Goal: Task Accomplishment & Management: Complete application form

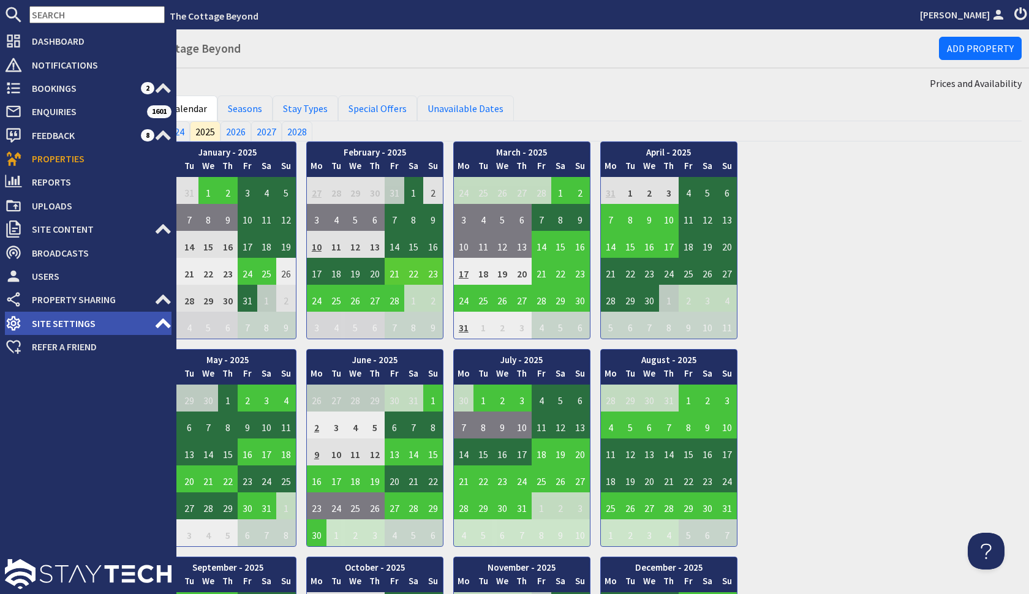
scroll to position [249, 0]
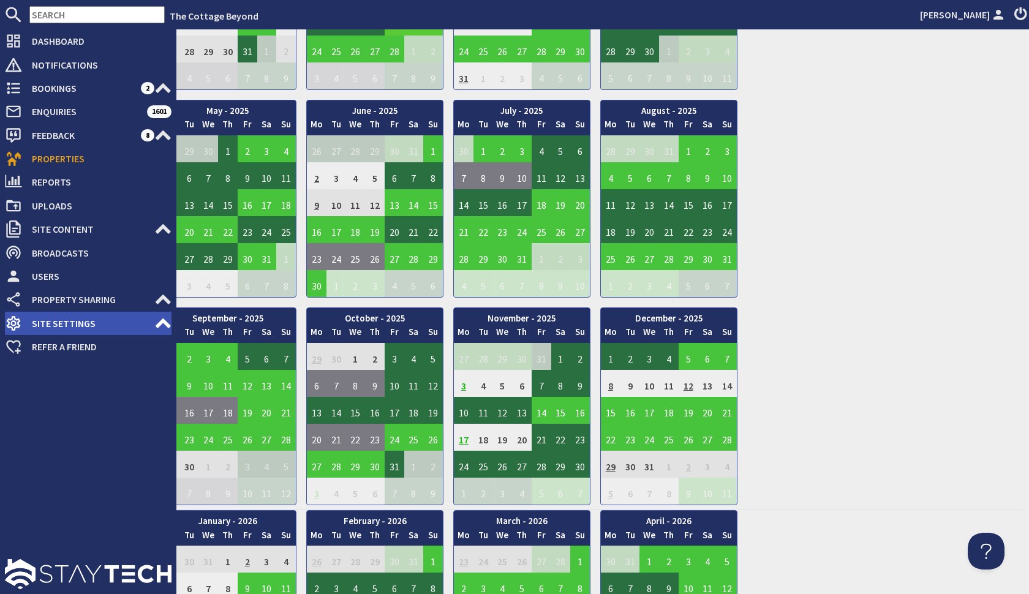
click at [28, 323] on span "Site Settings" at bounding box center [88, 323] width 132 height 20
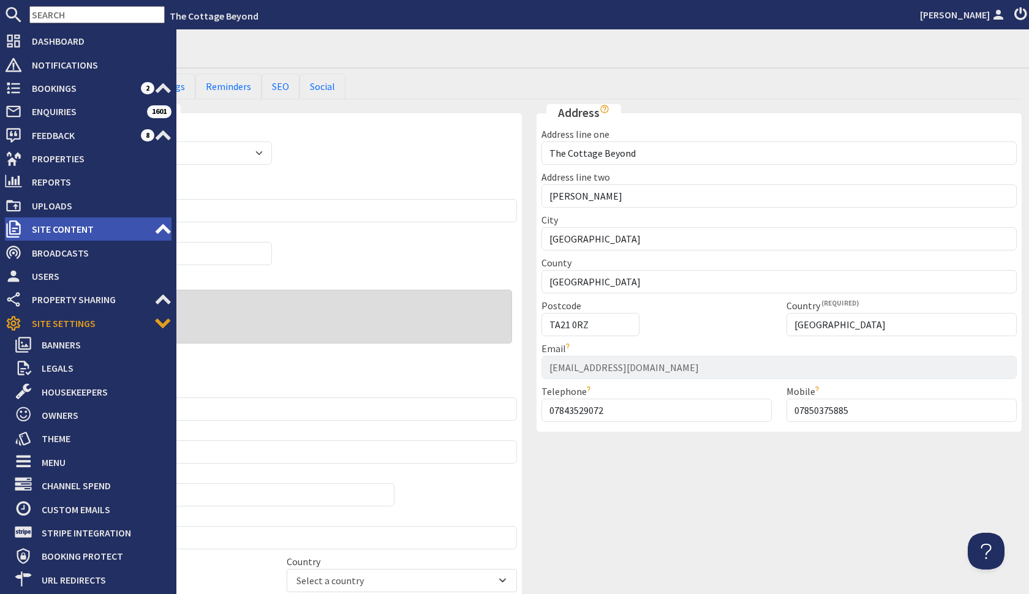
click at [51, 229] on span "Site Content" at bounding box center [88, 229] width 132 height 20
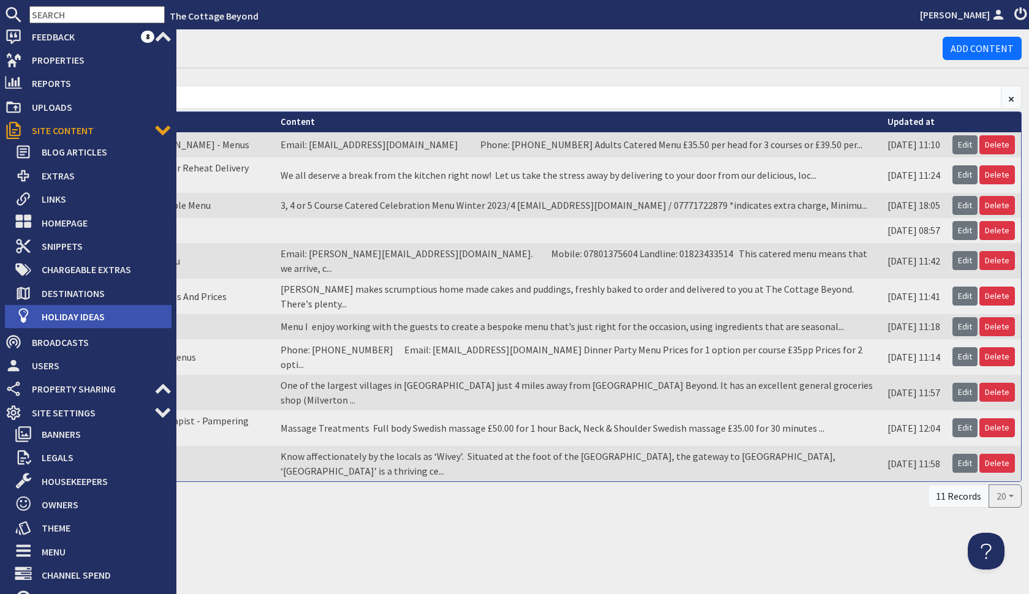
scroll to position [100, 0]
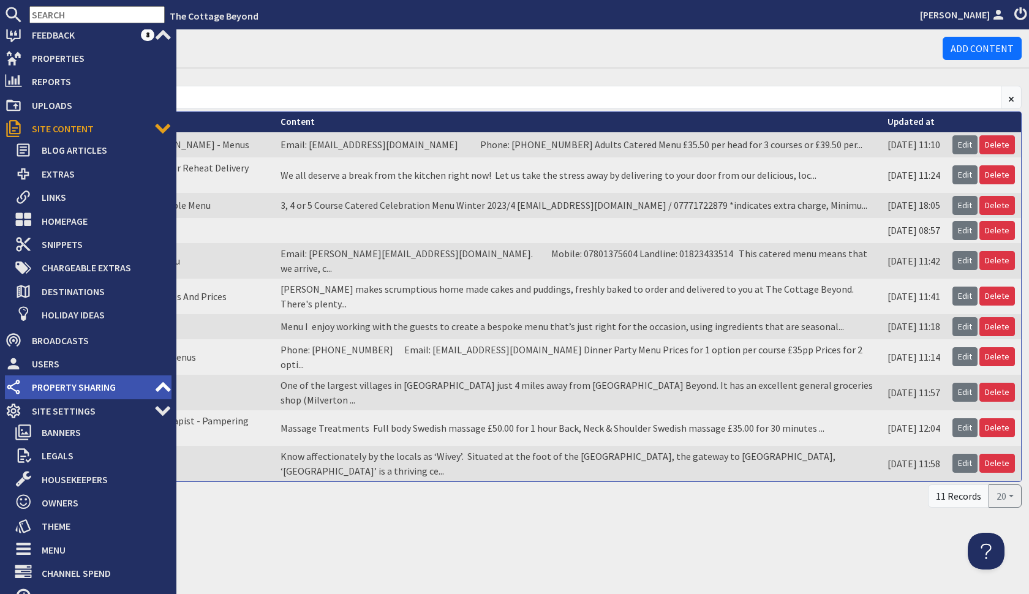
click at [75, 386] on span "Property Sharing" at bounding box center [88, 387] width 132 height 20
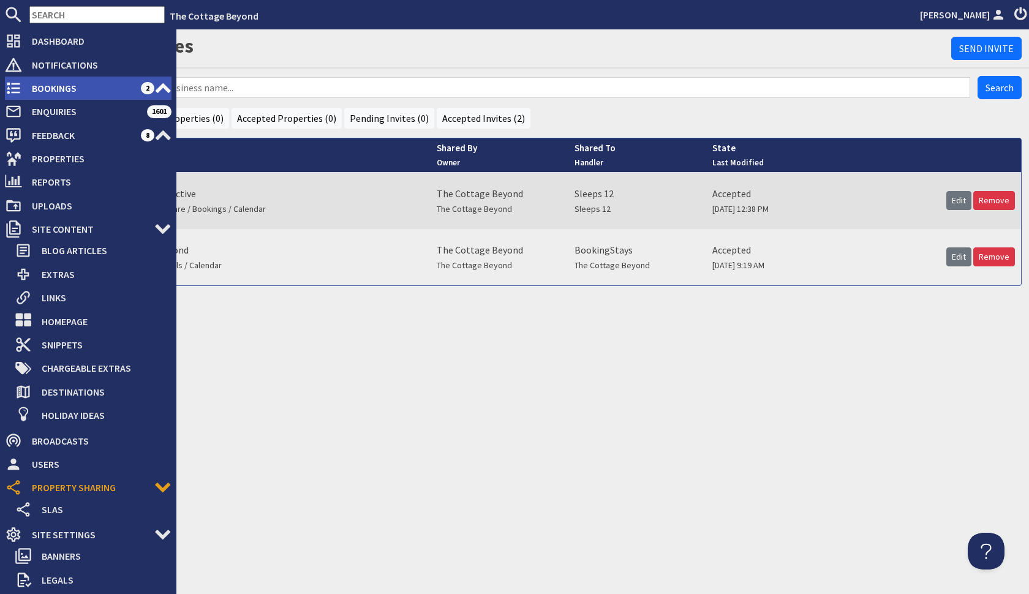
click at [108, 85] on span "Bookings" at bounding box center [81, 88] width 119 height 20
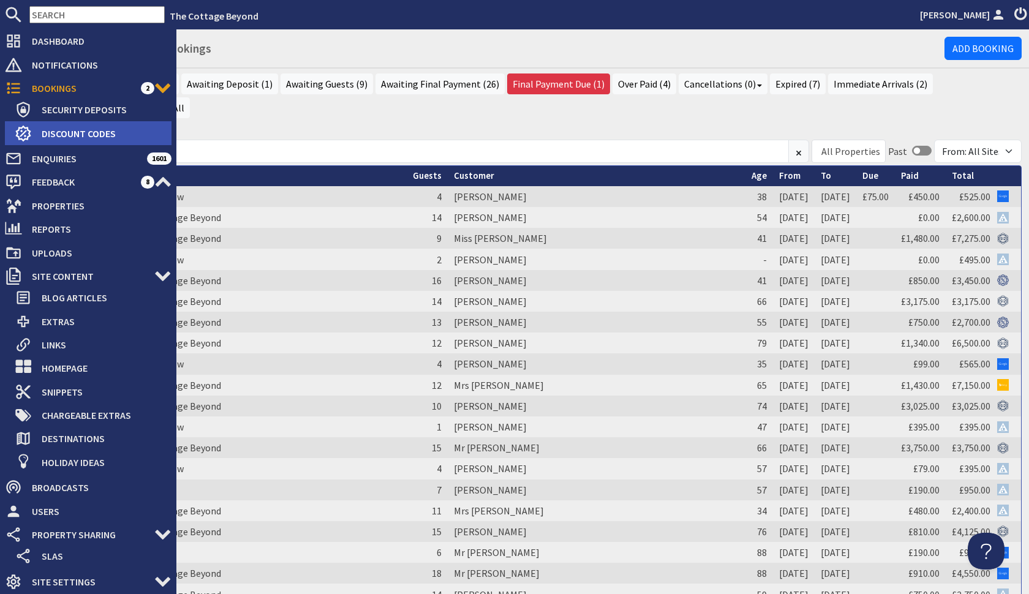
click at [84, 130] on span "Discount Codes" at bounding box center [102, 134] width 140 height 20
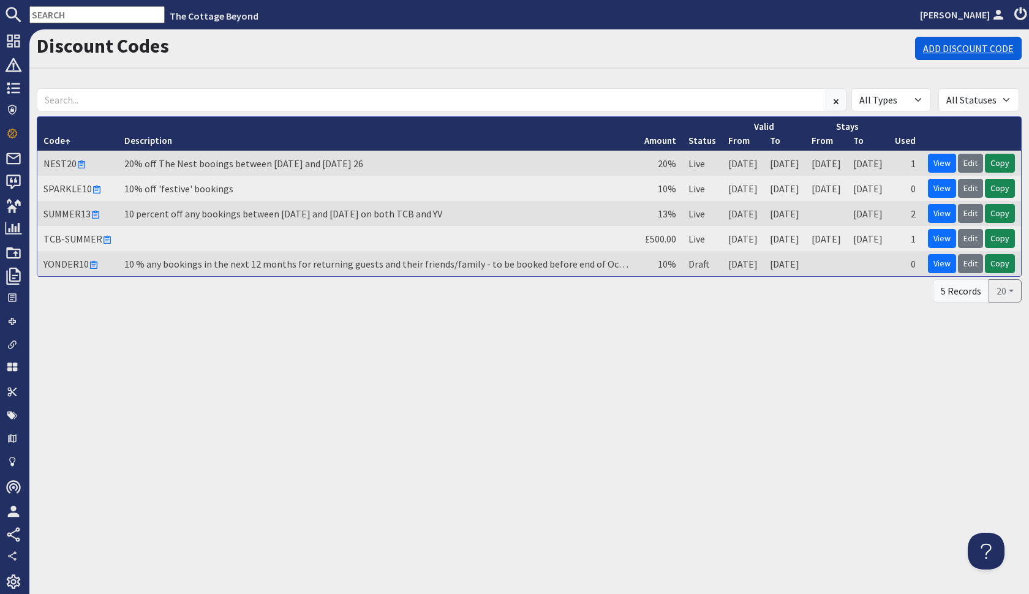
click at [952, 51] on link "Add Discount Code" at bounding box center [968, 48] width 107 height 23
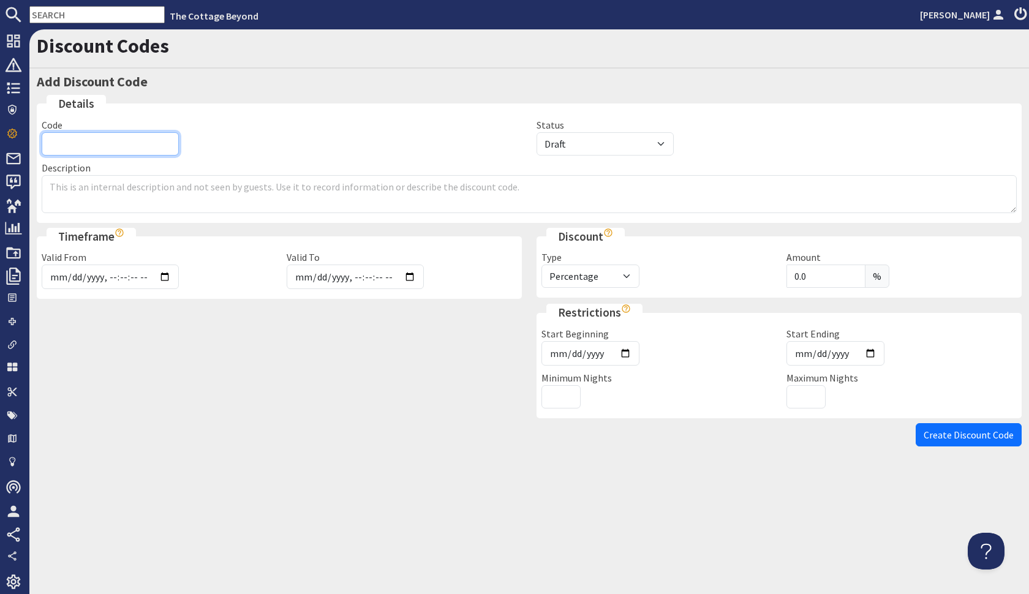
click at [163, 147] on input "Code" at bounding box center [110, 143] width 137 height 23
type input "FRESHSTART"
drag, startPoint x: 844, startPoint y: 275, endPoint x: 757, endPoint y: 274, distance: 87.6
click at [757, 274] on div "Type Percentage Amount Amount £ 0.0 % Discounts apply to the stay price only." at bounding box center [779, 271] width 490 height 43
type input "10"
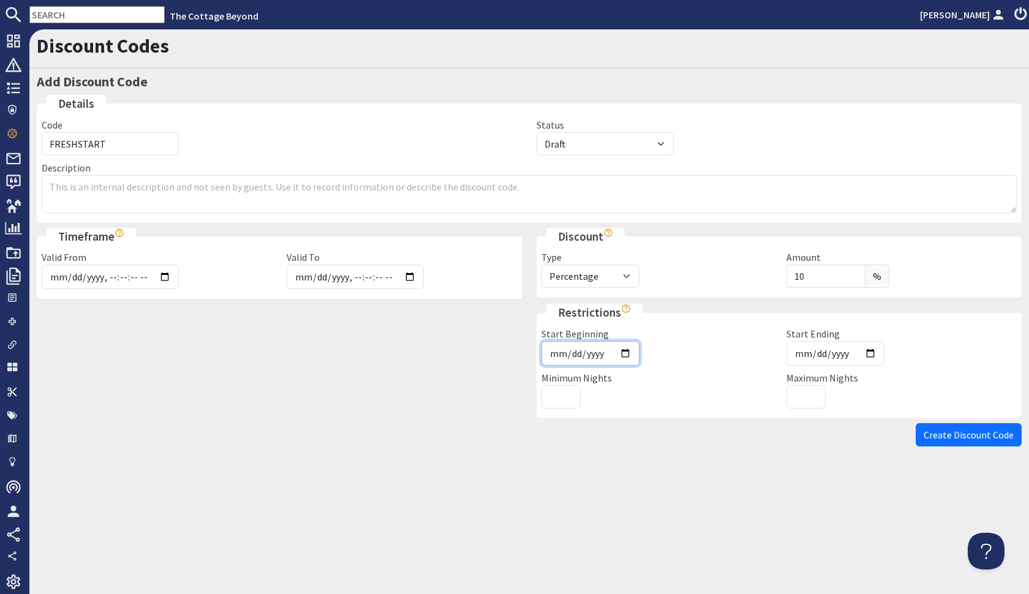
click at [600, 350] on input "Start Beginning" at bounding box center [590, 353] width 98 height 24
type input "[DATE]"
click at [800, 351] on input "Start Ending" at bounding box center [835, 353] width 98 height 24
type input "[DATE]"
click at [743, 405] on div "Minimum Nights" at bounding box center [656, 389] width 245 height 38
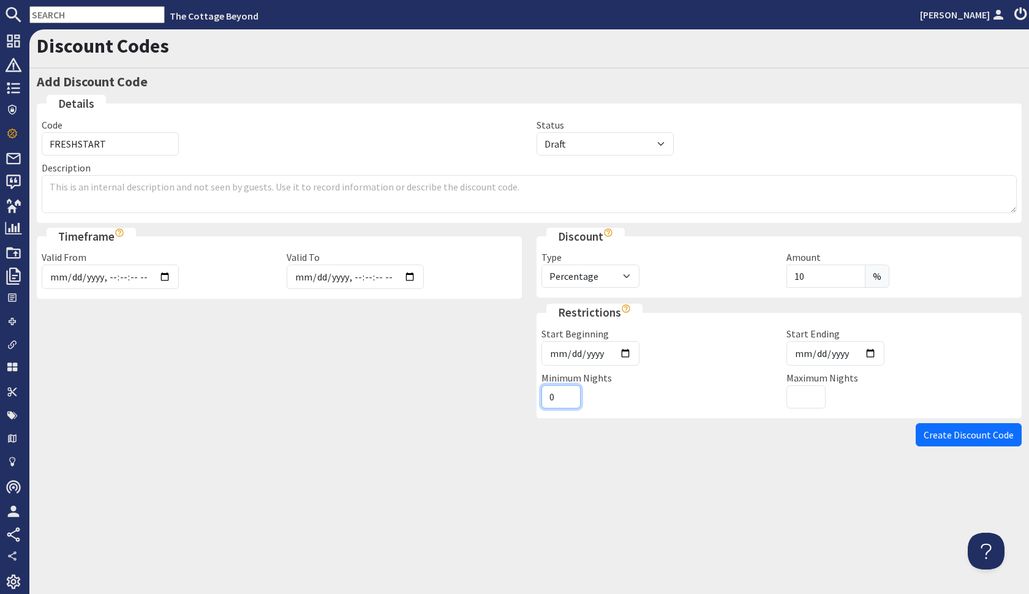
click at [566, 395] on input "0" at bounding box center [560, 396] width 39 height 23
click at [567, 391] on input "1" at bounding box center [560, 396] width 39 height 23
click at [567, 391] on input "2" at bounding box center [560, 396] width 39 height 23
click at [567, 391] on input "3" at bounding box center [560, 396] width 39 height 23
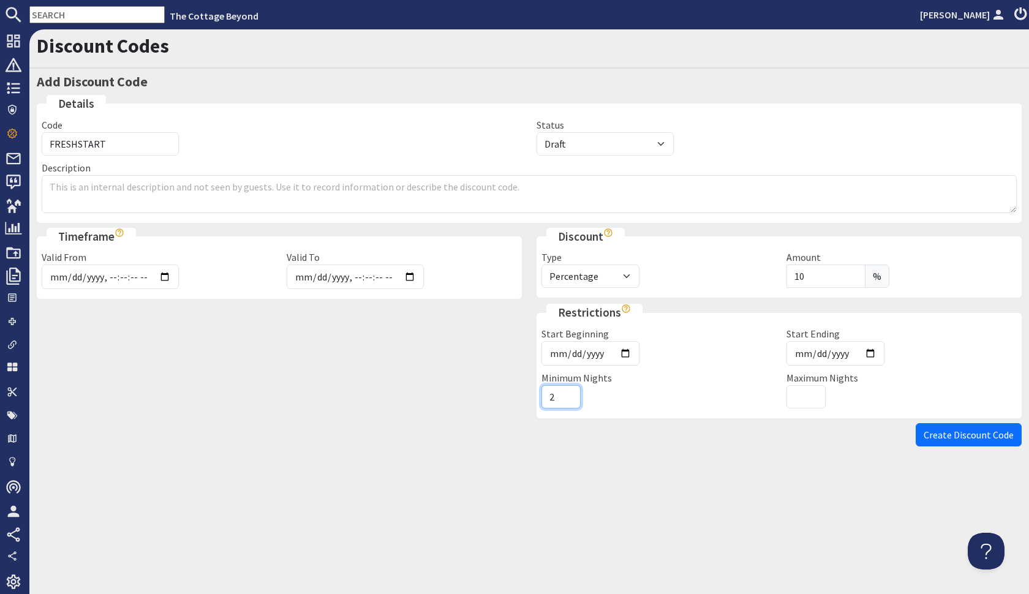
click at [568, 398] on input "2" at bounding box center [560, 396] width 39 height 23
click at [568, 398] on input "1" at bounding box center [560, 396] width 39 height 23
type input "0"
click at [568, 398] on input "0" at bounding box center [560, 396] width 39 height 23
click at [643, 392] on div "Minimum Nights 0" at bounding box center [656, 389] width 245 height 38
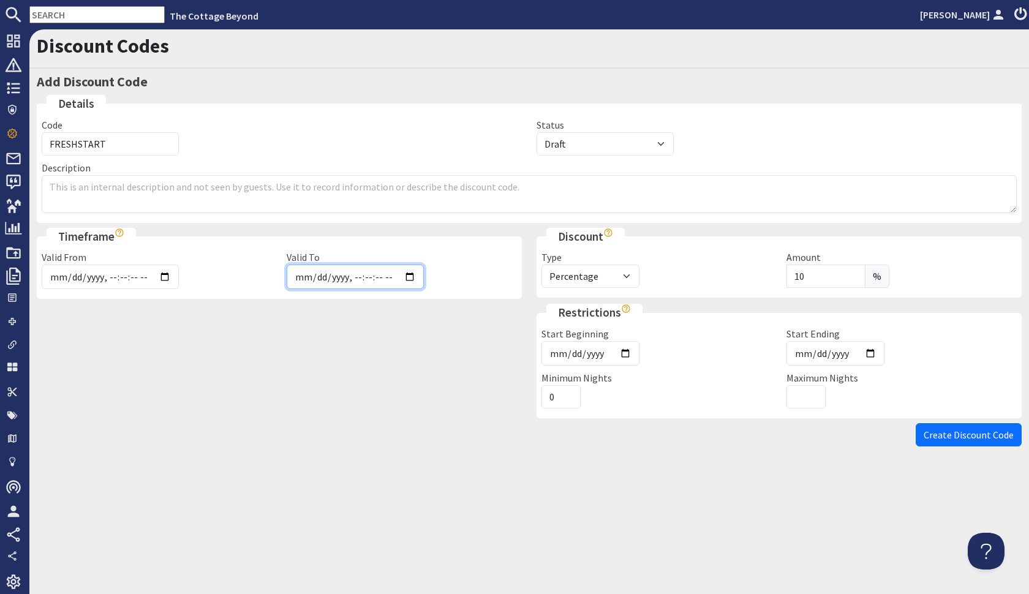
click at [299, 277] on input "Valid To" at bounding box center [355, 276] width 137 height 24
type input "[DATE]T00:00"
click at [443, 360] on div at bounding box center [279, 363] width 500 height 119
select select "active"
click at [955, 429] on span "Create Discount Code" at bounding box center [968, 435] width 90 height 12
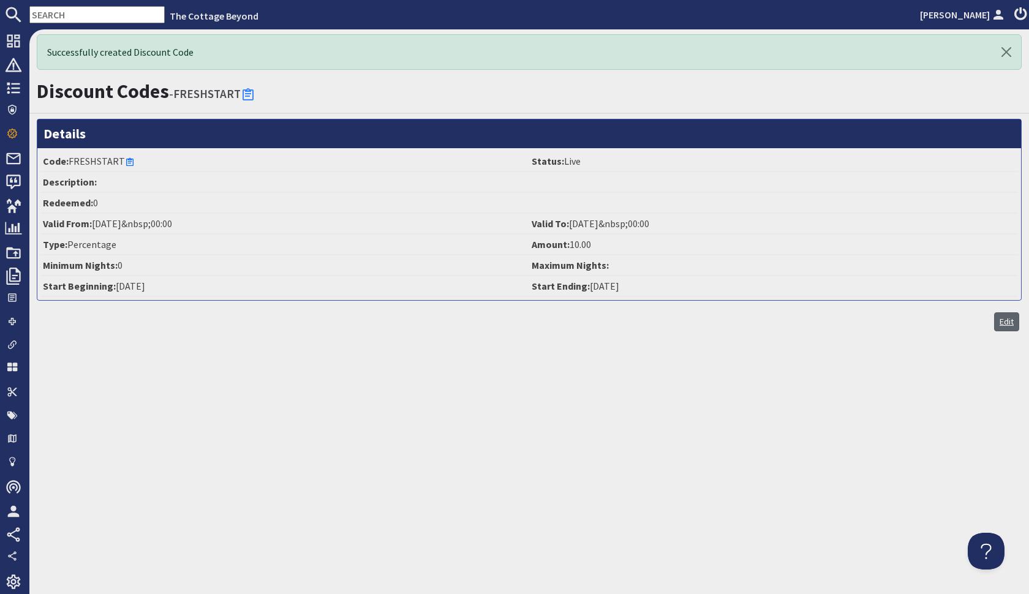
click at [1007, 320] on link "Edit" at bounding box center [1006, 321] width 25 height 19
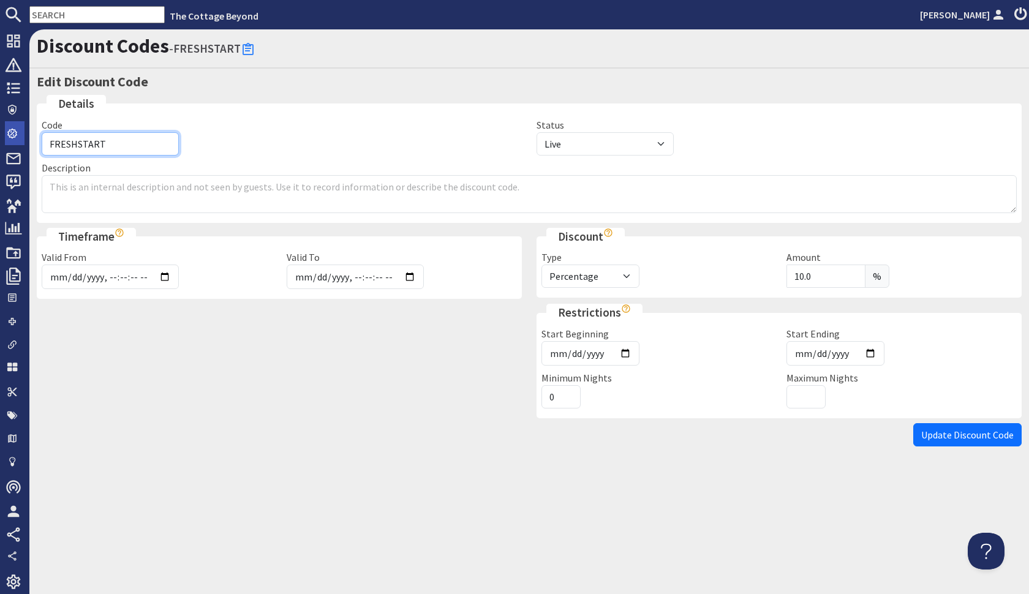
drag, startPoint x: 141, startPoint y: 141, endPoint x: 18, endPoint y: 127, distance: 123.9
click at [18, 127] on div "Dashboard Notifications 0 Bookings 2 Security Deposits 0 Discount Codes Enquiri…" at bounding box center [514, 311] width 1029 height 565
type input "COLLECTIVE"
click at [977, 435] on span "Update Discount Code" at bounding box center [967, 435] width 92 height 12
